Goal: Transaction & Acquisition: Obtain resource

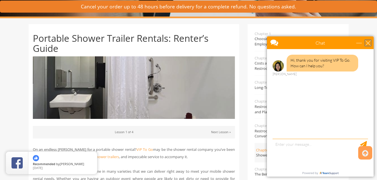
click at [368, 43] on div "close" at bounding box center [369, 43] width 6 height 6
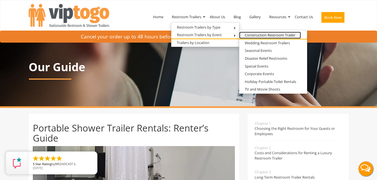
click at [257, 35] on link "Construction Restroom Trailer" at bounding box center [270, 35] width 62 height 7
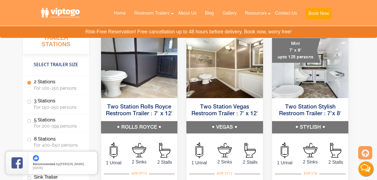
scroll to position [596, 0]
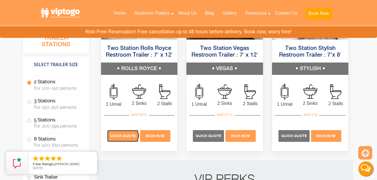
click at [121, 136] on span "Quick Quote" at bounding box center [123, 136] width 26 height 4
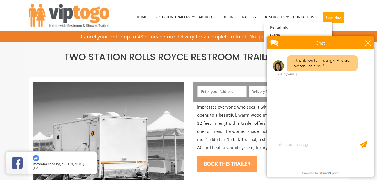
click at [367, 43] on div "close" at bounding box center [369, 43] width 6 height 6
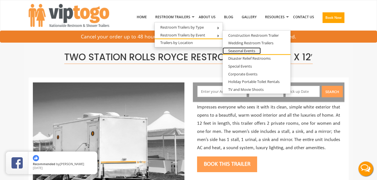
click at [255, 50] on link "Seasonal Events" at bounding box center [242, 50] width 38 height 7
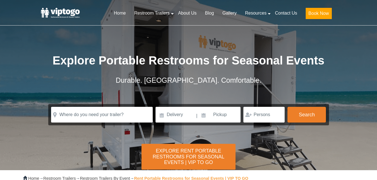
click at [255, 50] on h1 "Explore Portable Restrooms for Seasonal Events" at bounding box center [188, 60] width 281 height 22
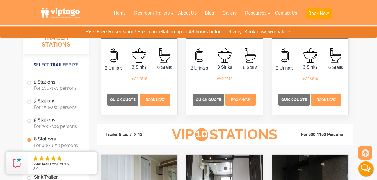
scroll to position [1293, 0]
